Goal: Navigation & Orientation: Find specific page/section

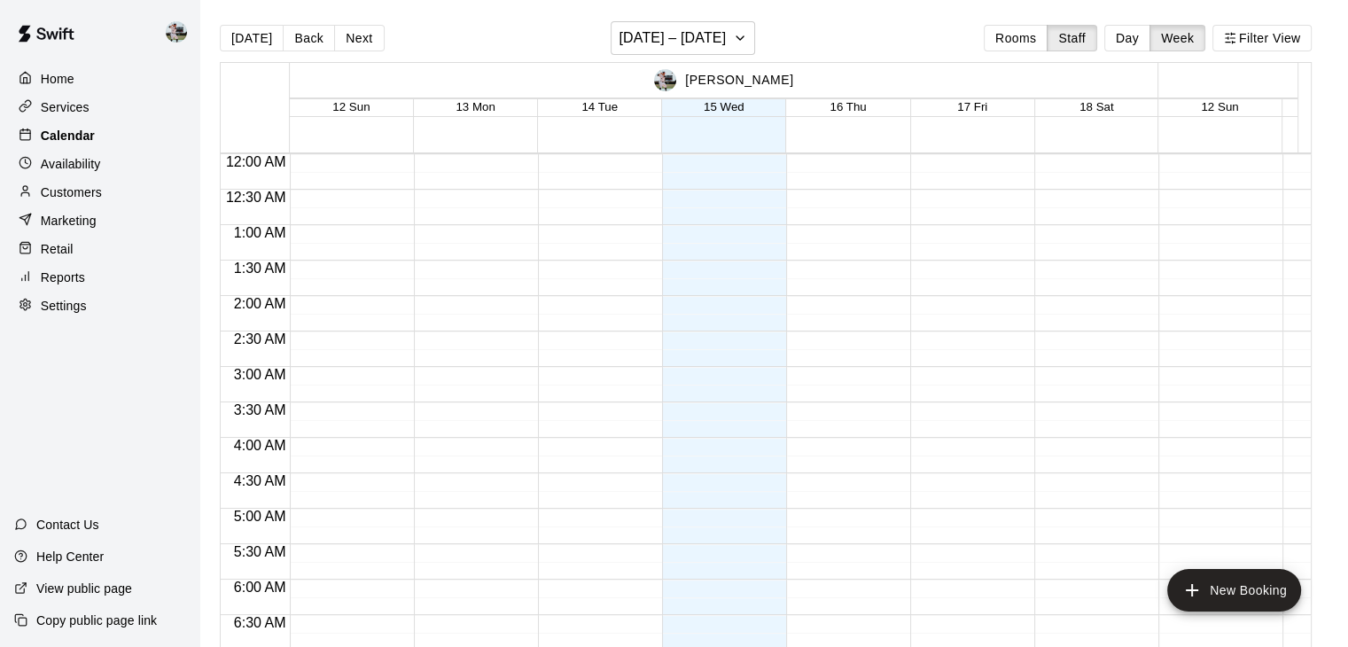
scroll to position [911, 0]
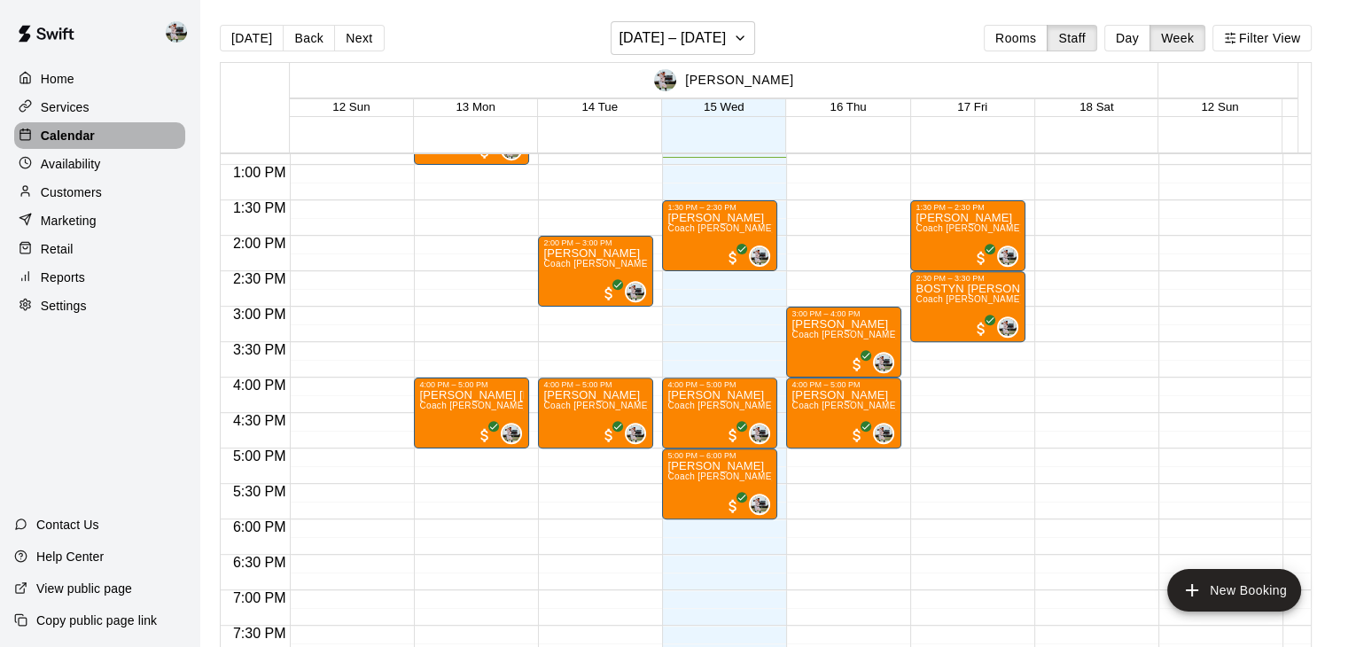
click at [113, 143] on div "Calendar" at bounding box center [99, 135] width 171 height 27
click at [76, 90] on div "Home" at bounding box center [99, 79] width 171 height 27
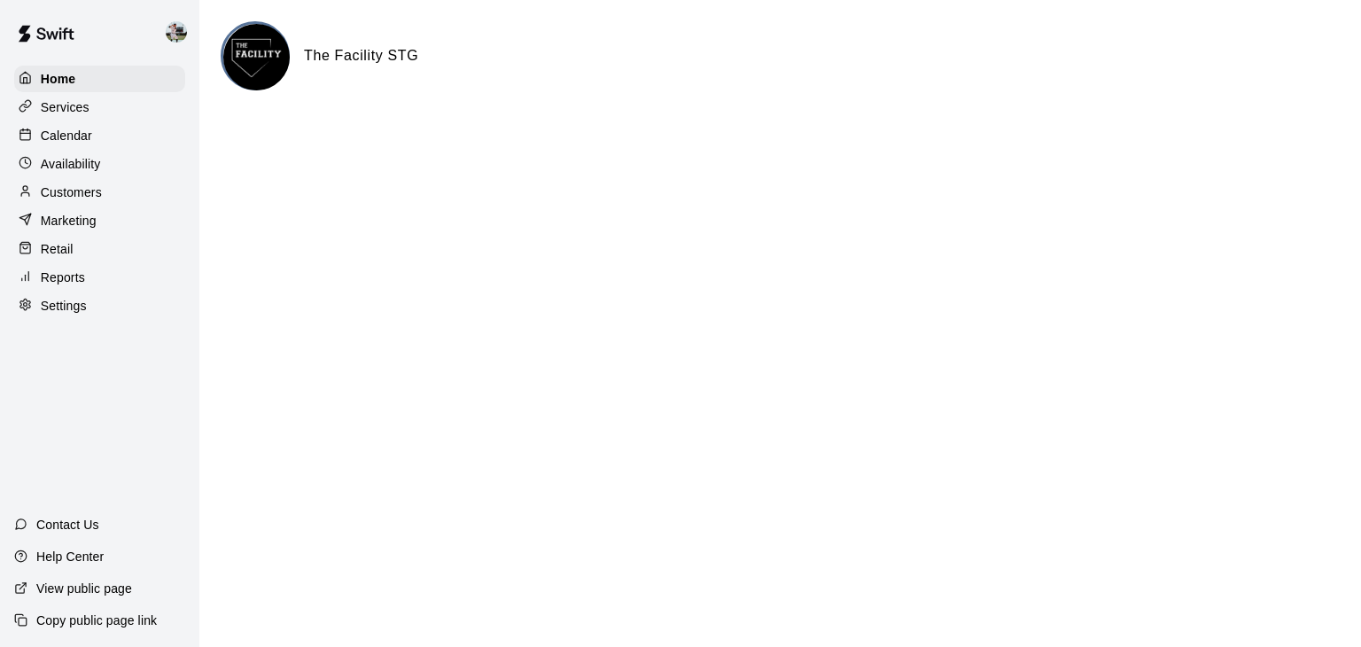
click at [75, 138] on p "Calendar" at bounding box center [66, 136] width 51 height 18
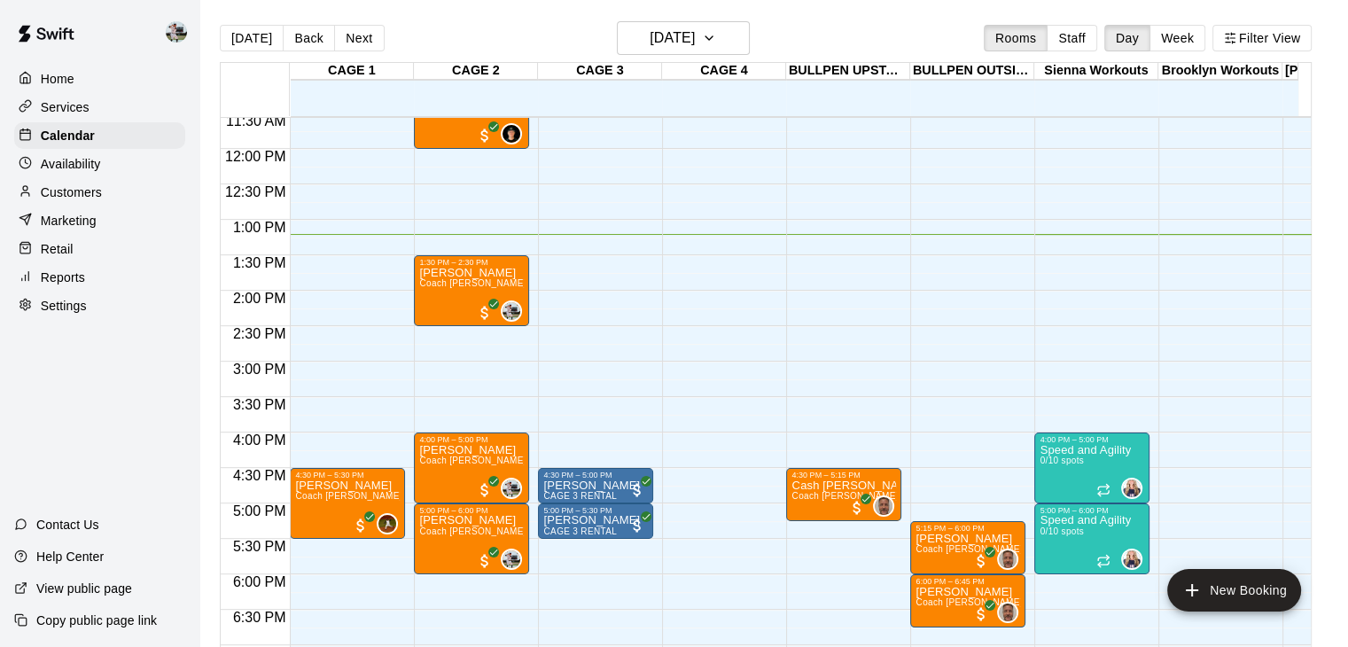
scroll to position [827, 0]
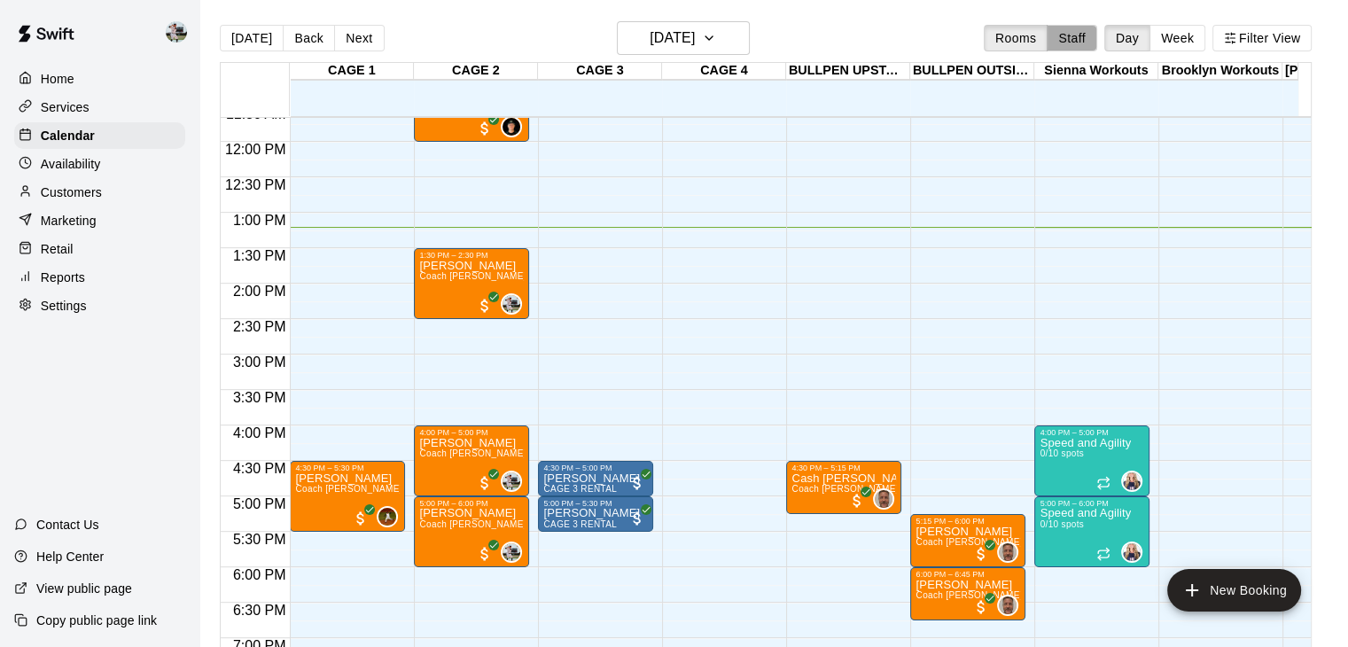
click at [1088, 28] on button "Staff" at bounding box center [1072, 38] width 51 height 27
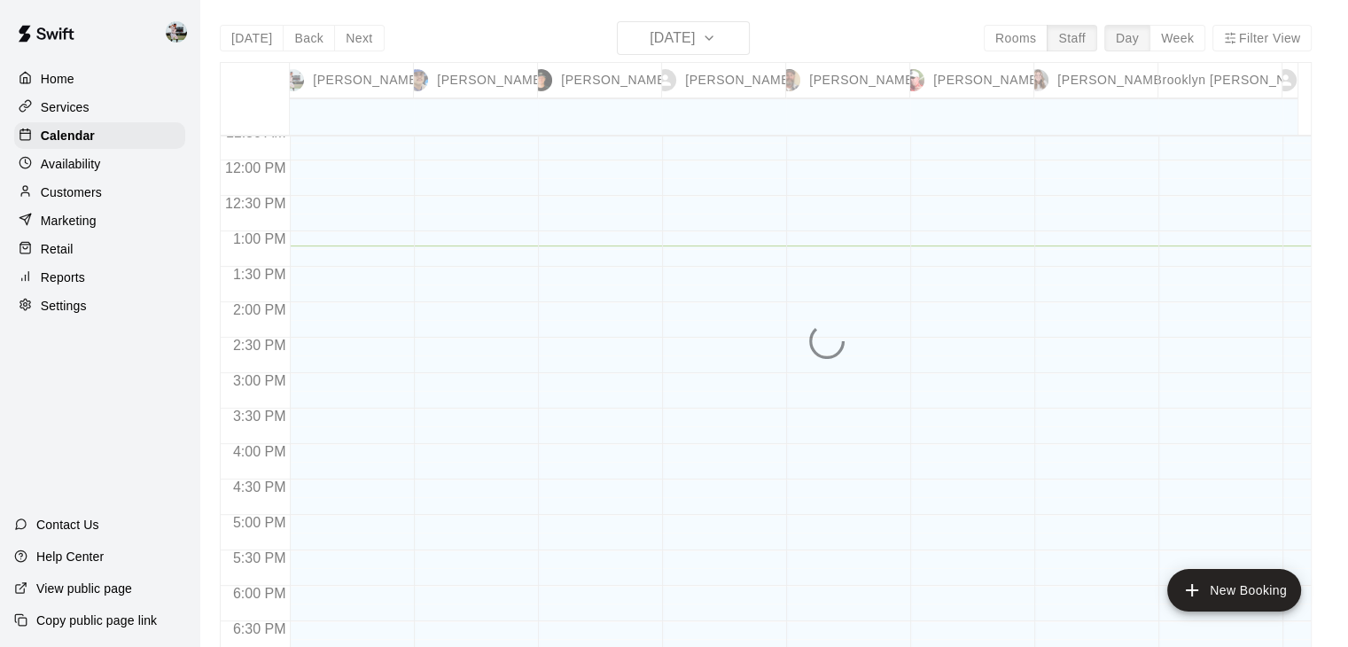
click at [1185, 43] on div "[DATE] Back [DATE][DATE] Rooms Staff Day Week Filter View [PERSON_NAME] 15 Wed …" at bounding box center [766, 344] width 1092 height 647
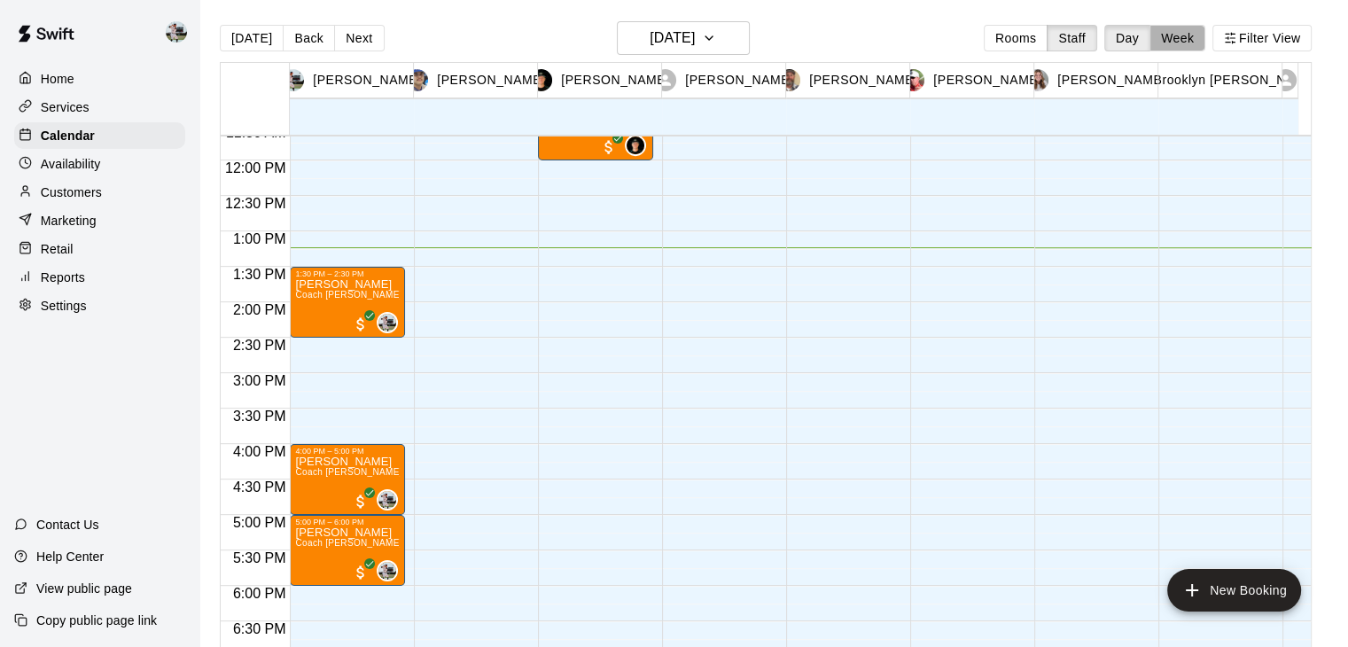
click at [1185, 43] on button "Week" at bounding box center [1177, 38] width 56 height 27
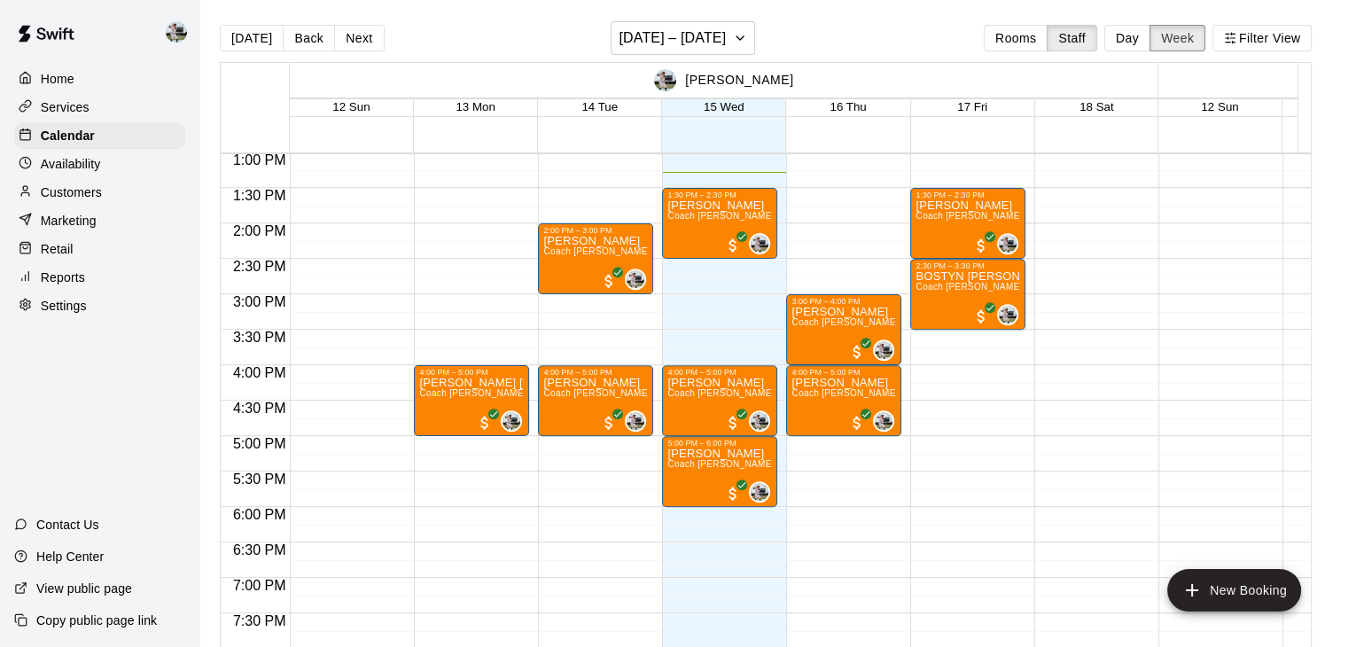
scroll to position [922, 0]
